Goal: Task Accomplishment & Management: Use online tool/utility

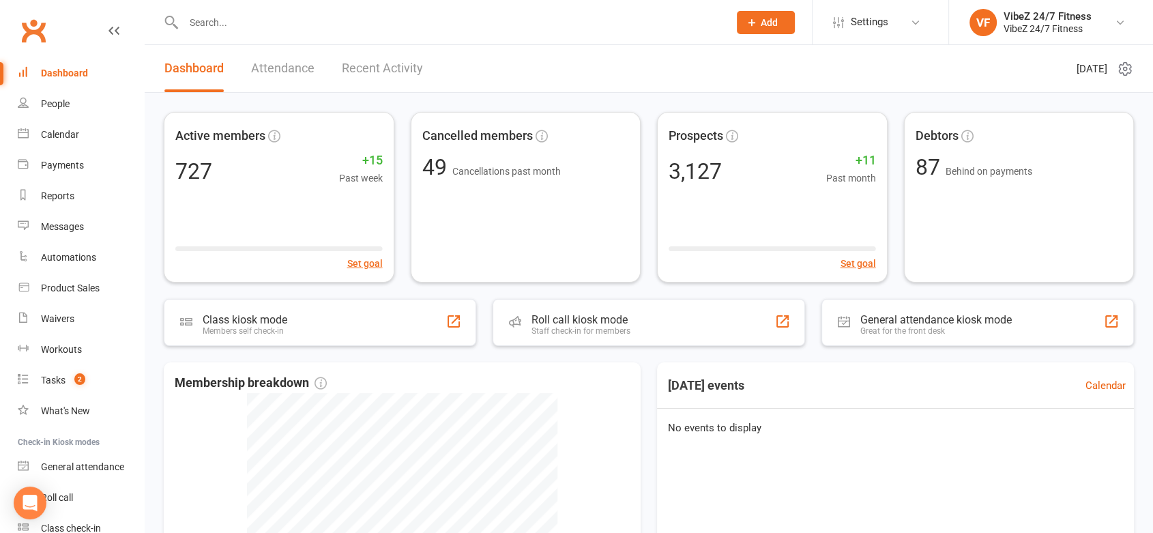
click at [344, 63] on div "Dashboard Attendance Recent Activity" at bounding box center [294, 68] width 298 height 47
click at [355, 64] on link "Recent Activity" at bounding box center [382, 68] width 81 height 47
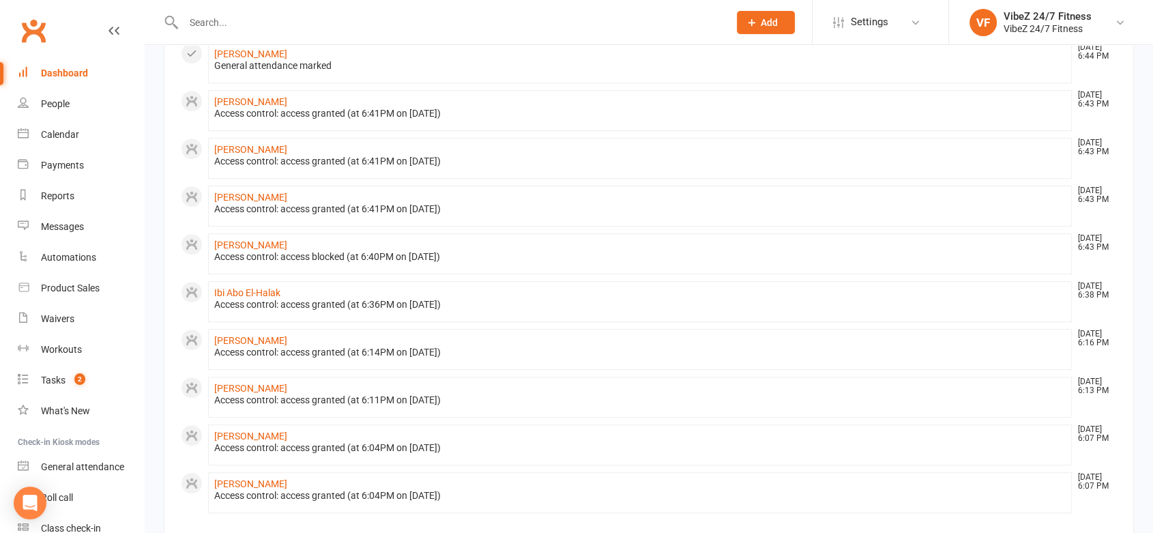
scroll to position [151, 0]
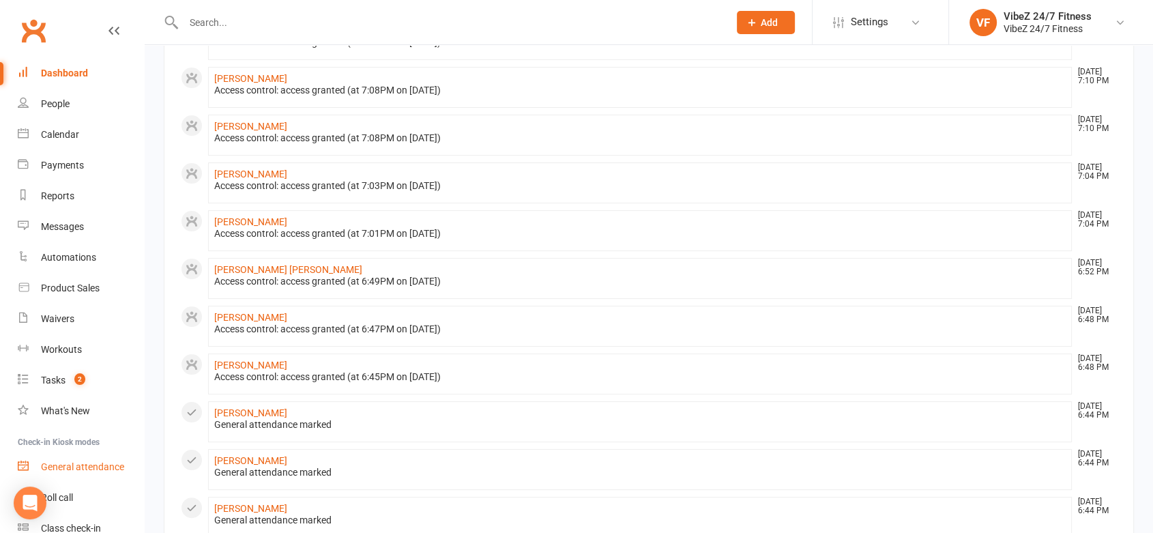
click at [73, 462] on div "General attendance" at bounding box center [82, 466] width 83 height 11
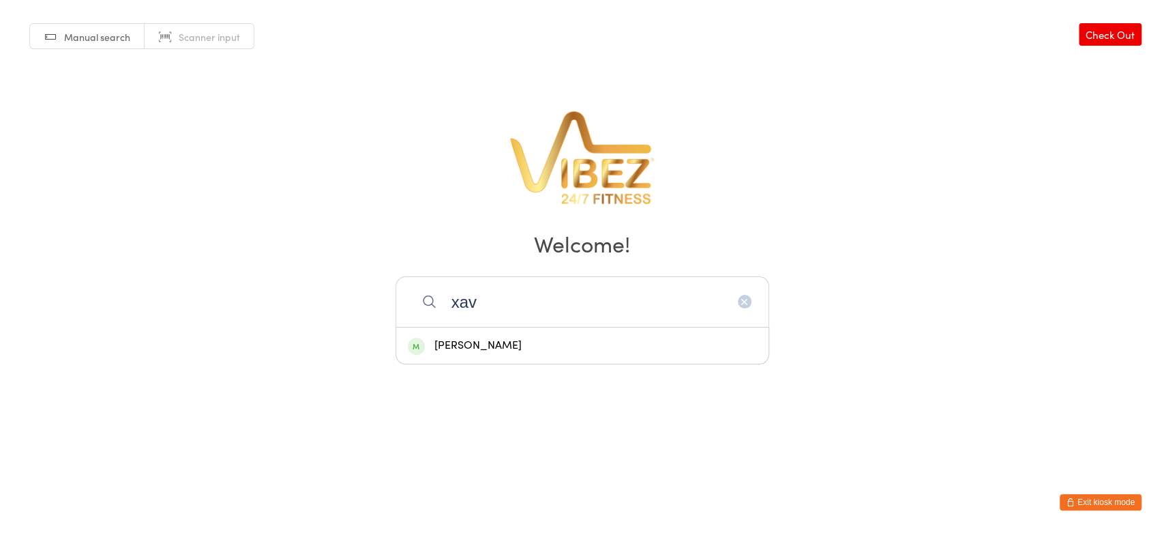
type input "xav"
click at [495, 345] on div "[PERSON_NAME]" at bounding box center [582, 345] width 349 height 18
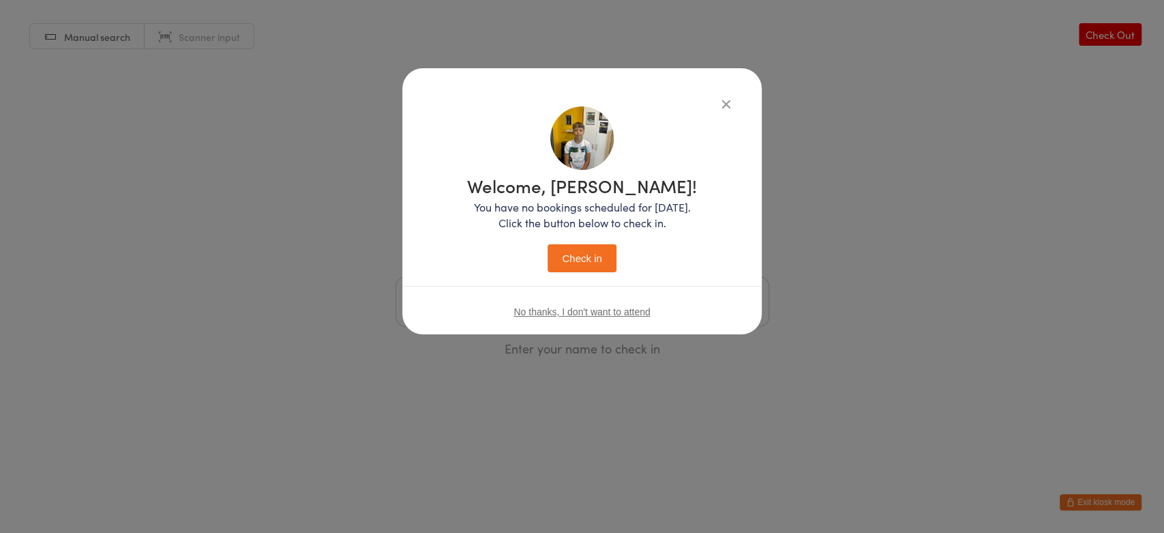
click at [574, 267] on button "Check in" at bounding box center [582, 258] width 68 height 28
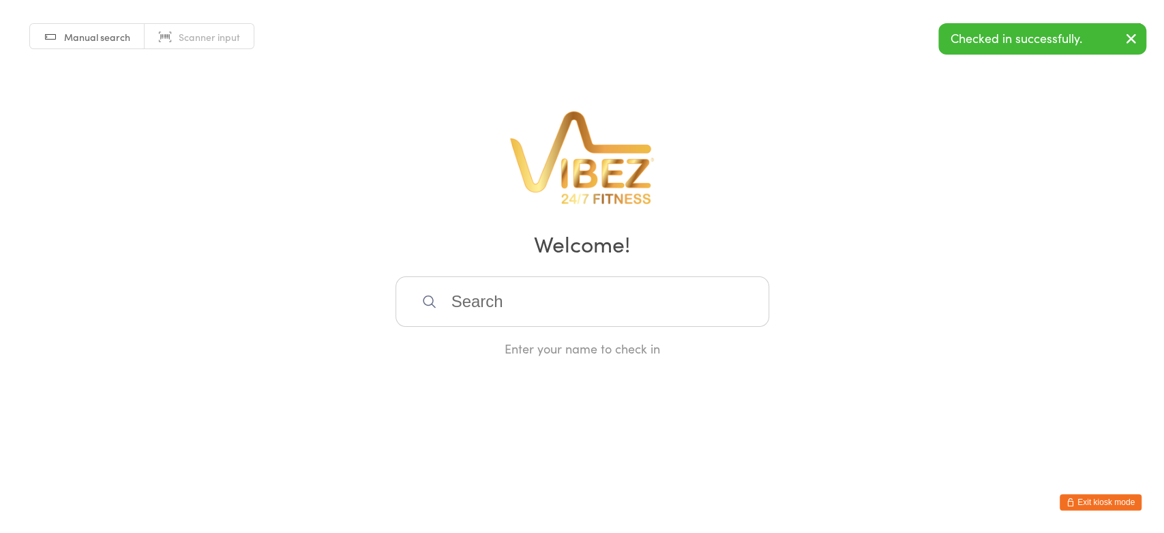
click at [503, 310] on input "search" at bounding box center [583, 301] width 374 height 50
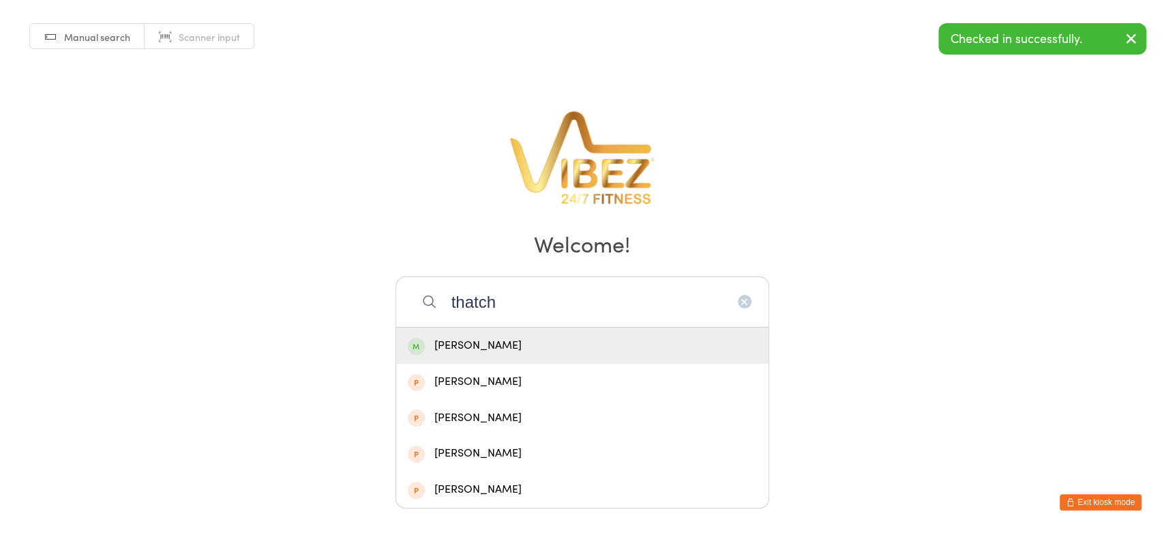
type input "thatch"
click at [462, 343] on div "[PERSON_NAME]" at bounding box center [582, 345] width 349 height 18
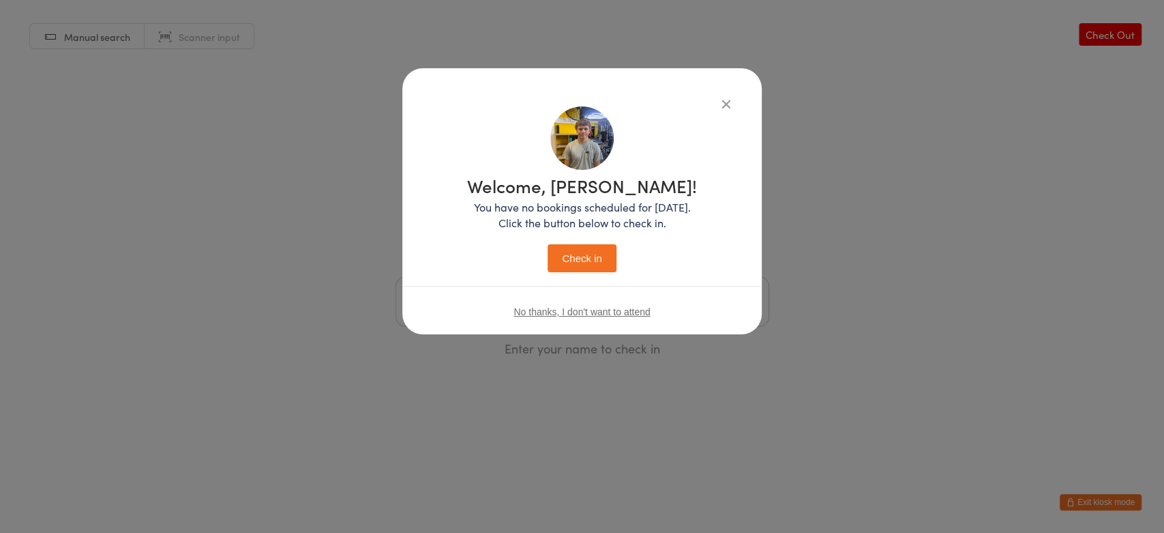
click at [565, 245] on button "Check in" at bounding box center [582, 258] width 68 height 28
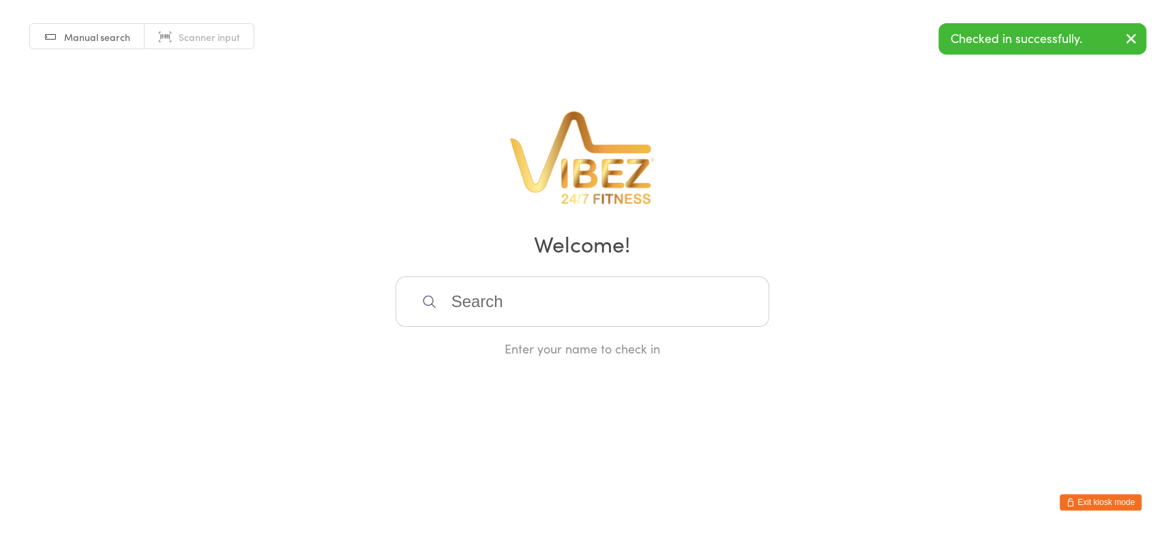
click at [490, 306] on input "search" at bounding box center [583, 301] width 374 height 50
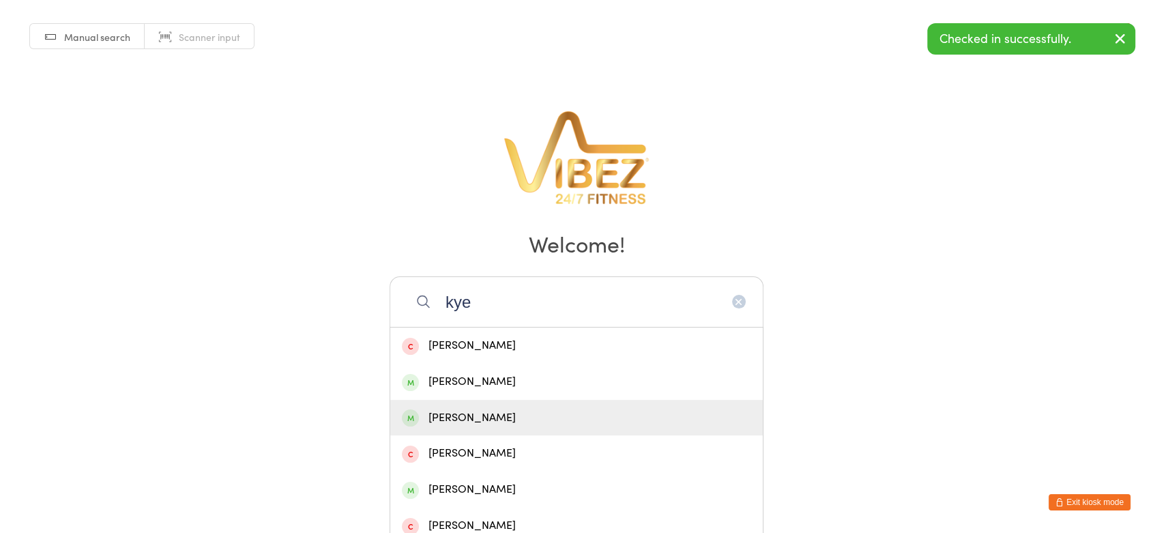
type input "kye"
click at [460, 415] on div "[PERSON_NAME]" at bounding box center [576, 418] width 349 height 18
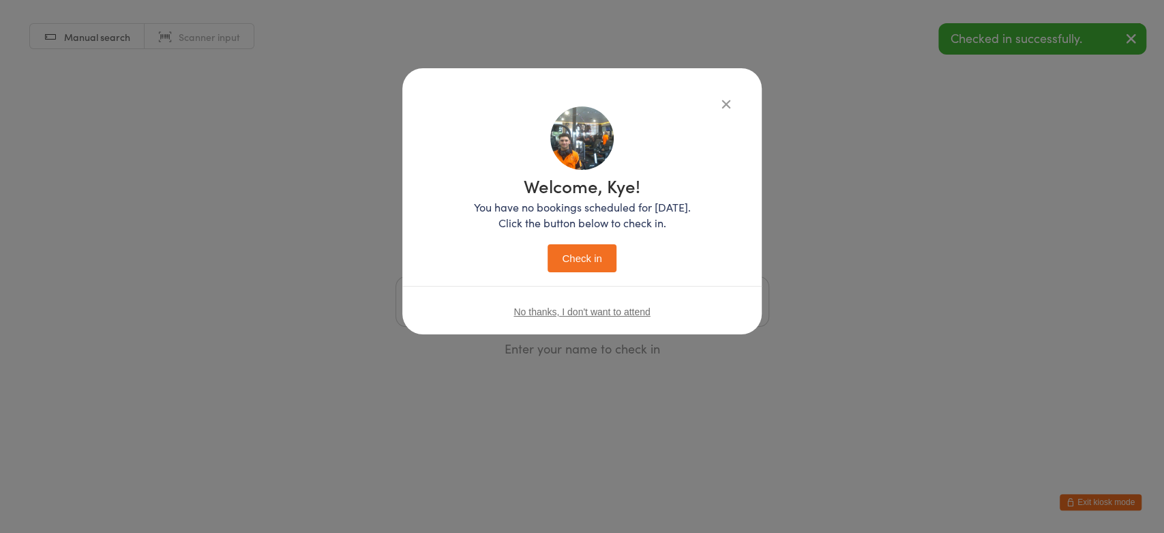
drag, startPoint x: 576, startPoint y: 281, endPoint x: 576, endPoint y: 274, distance: 6.9
click at [576, 274] on div "Welcome, Kye! You have no bookings scheduled for [DATE]. Click the button below…" at bounding box center [582, 221] width 305 height 231
click at [580, 260] on button "Check in" at bounding box center [582, 258] width 68 height 28
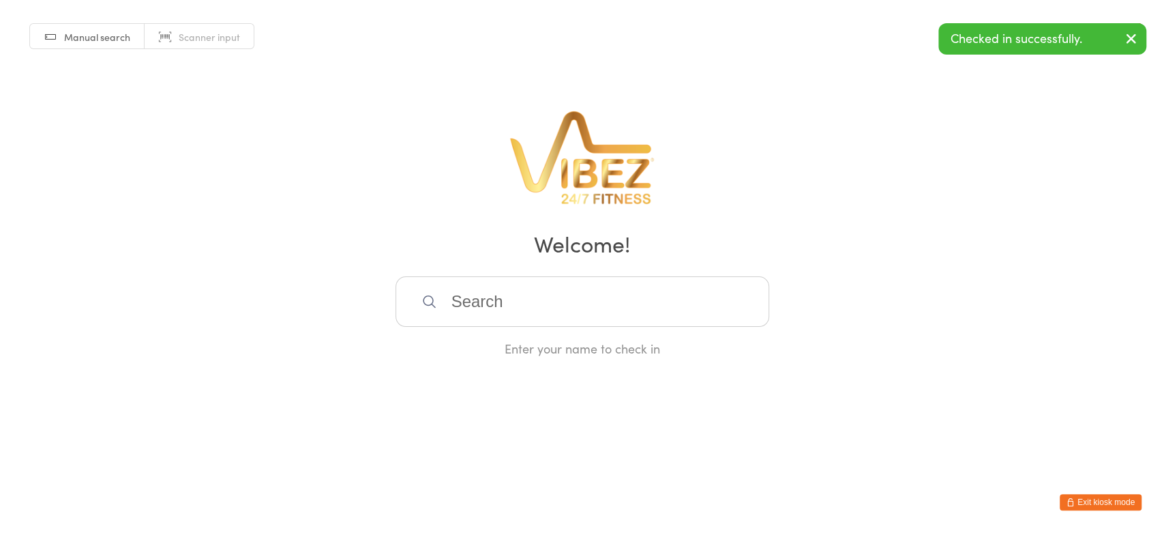
click at [492, 323] on input "search" at bounding box center [583, 301] width 374 height 50
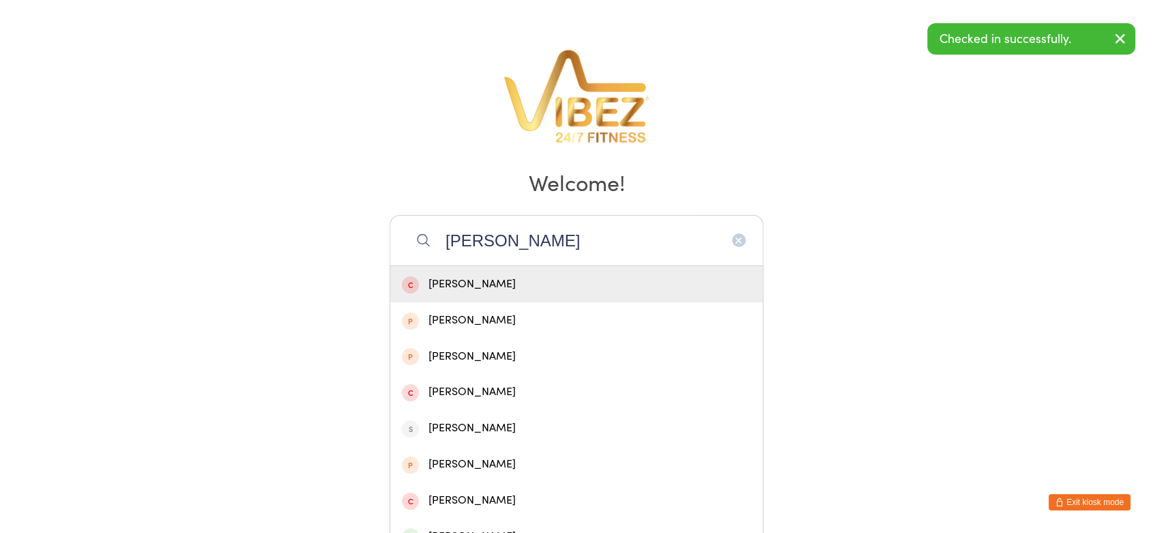
scroll to position [151, 0]
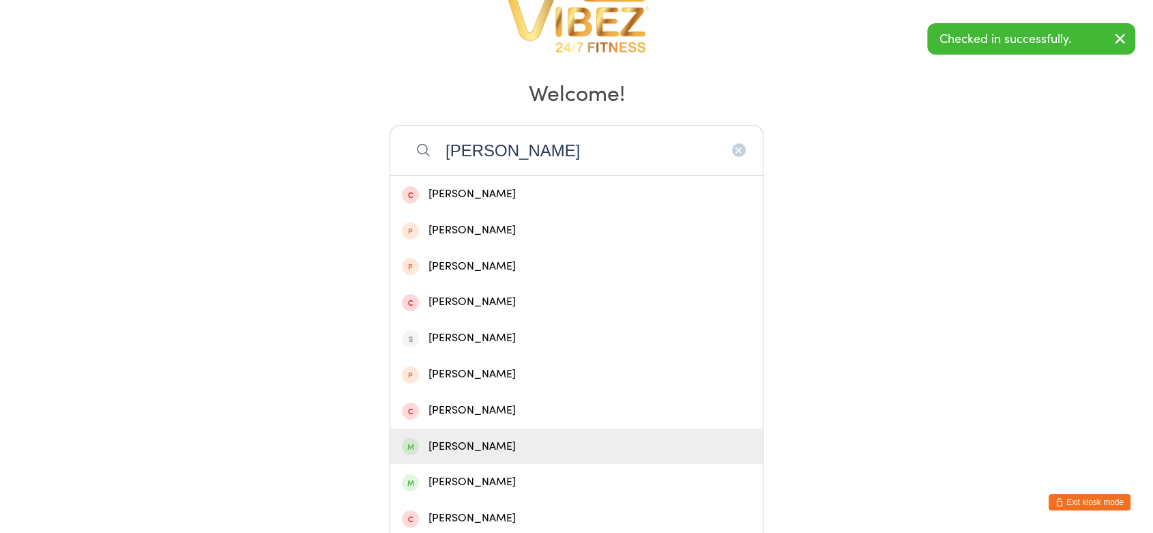
type input "[PERSON_NAME]"
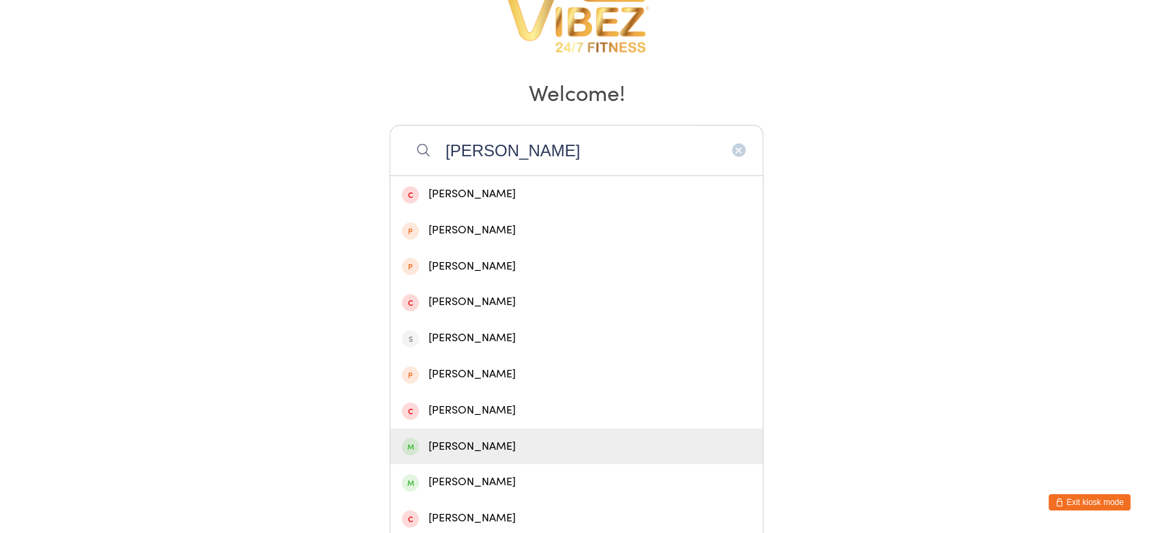
click at [497, 440] on div "[PERSON_NAME]" at bounding box center [576, 446] width 349 height 18
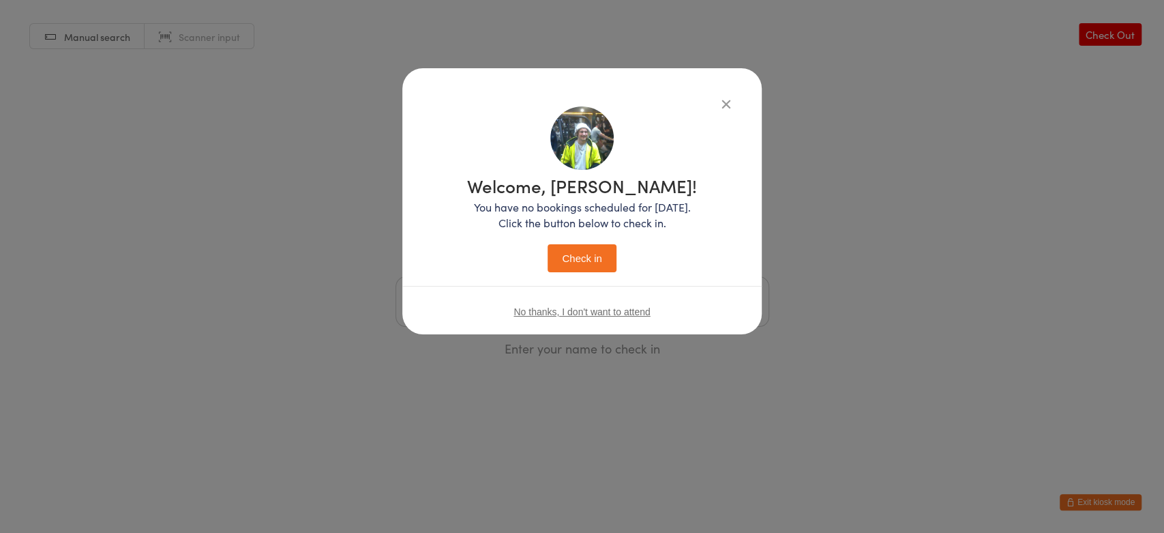
click at [589, 263] on button "Check in" at bounding box center [582, 258] width 68 height 28
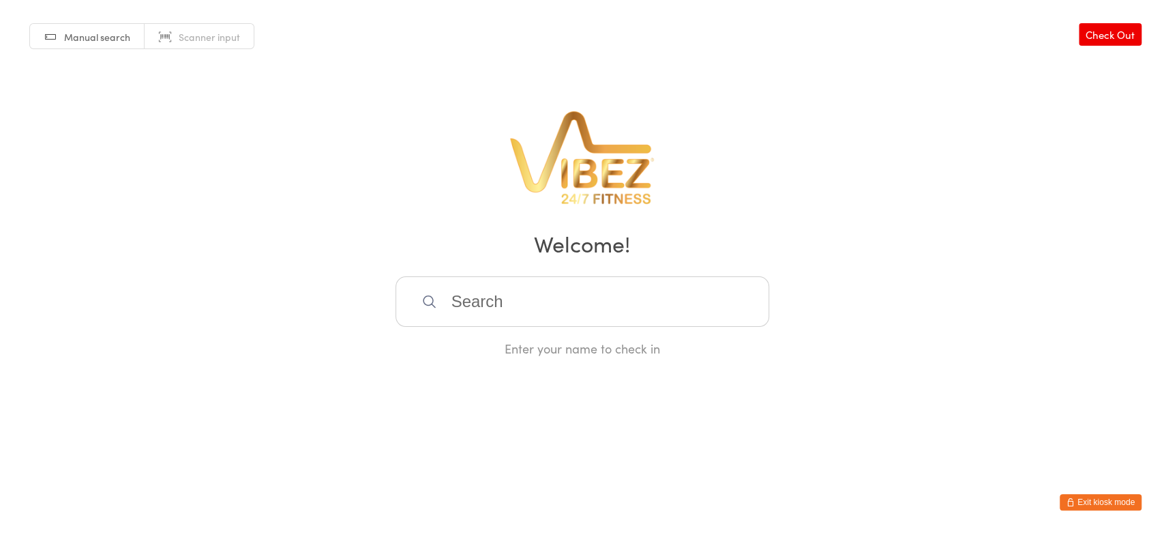
click at [1091, 503] on button "Exit kiosk mode" at bounding box center [1101, 502] width 82 height 16
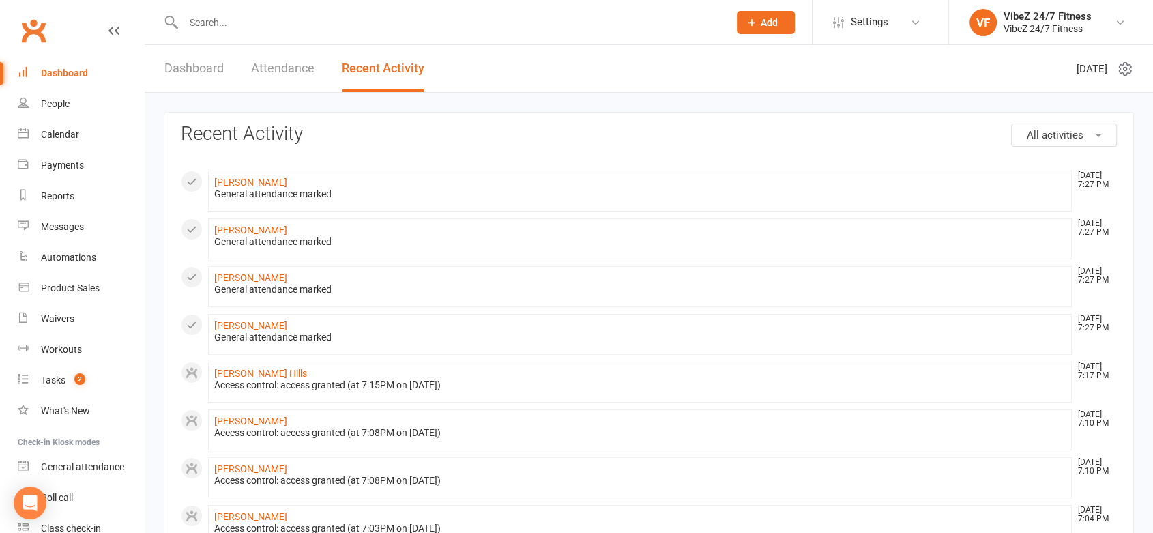
click at [211, 61] on link "Dashboard" at bounding box center [193, 68] width 59 height 47
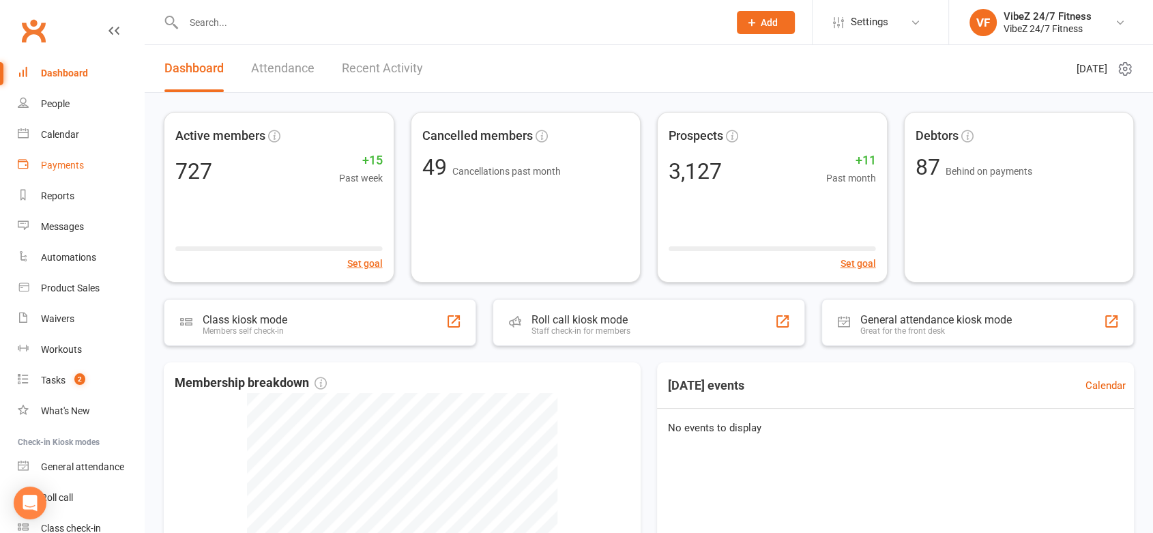
click at [63, 164] on div "Payments" at bounding box center [62, 165] width 43 height 11
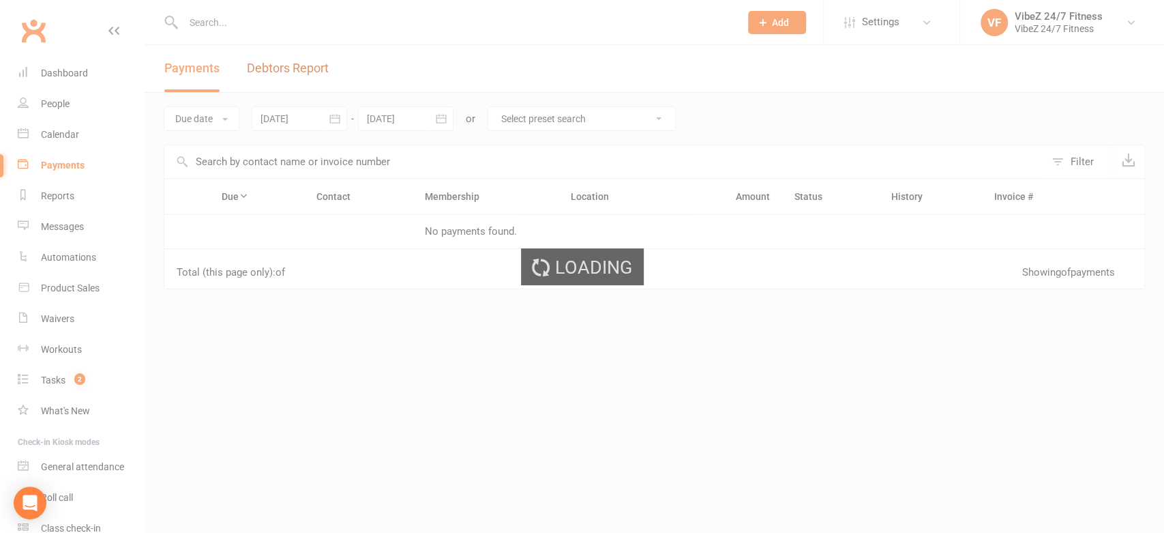
click at [308, 75] on link "Debtors Report" at bounding box center [288, 68] width 82 height 47
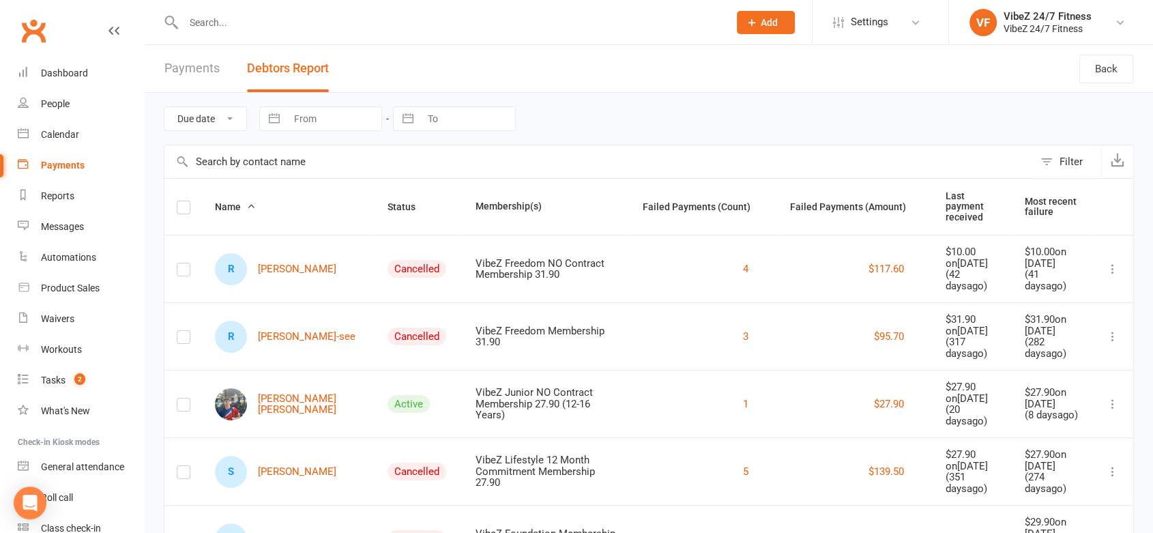
click at [375, 209] on th "Status" at bounding box center [419, 207] width 88 height 56
click at [387, 201] on span "Status" at bounding box center [408, 206] width 43 height 11
